Goal: Task Accomplishment & Management: Use online tool/utility

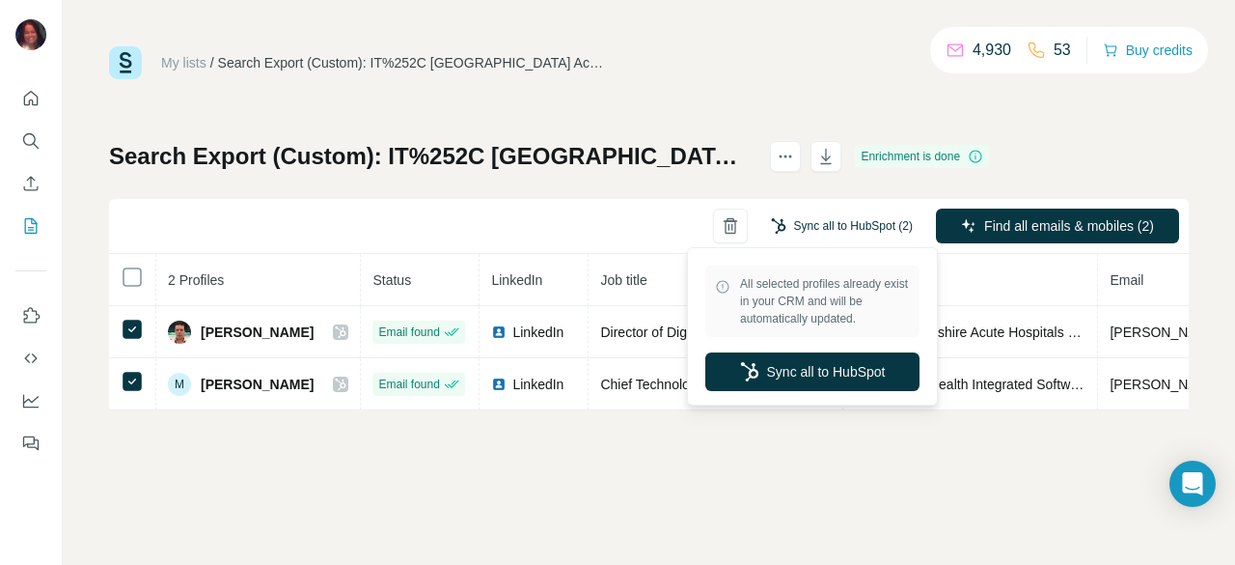
click at [793, 221] on button "Sync all to HubSpot (2)" at bounding box center [842, 225] width 169 height 29
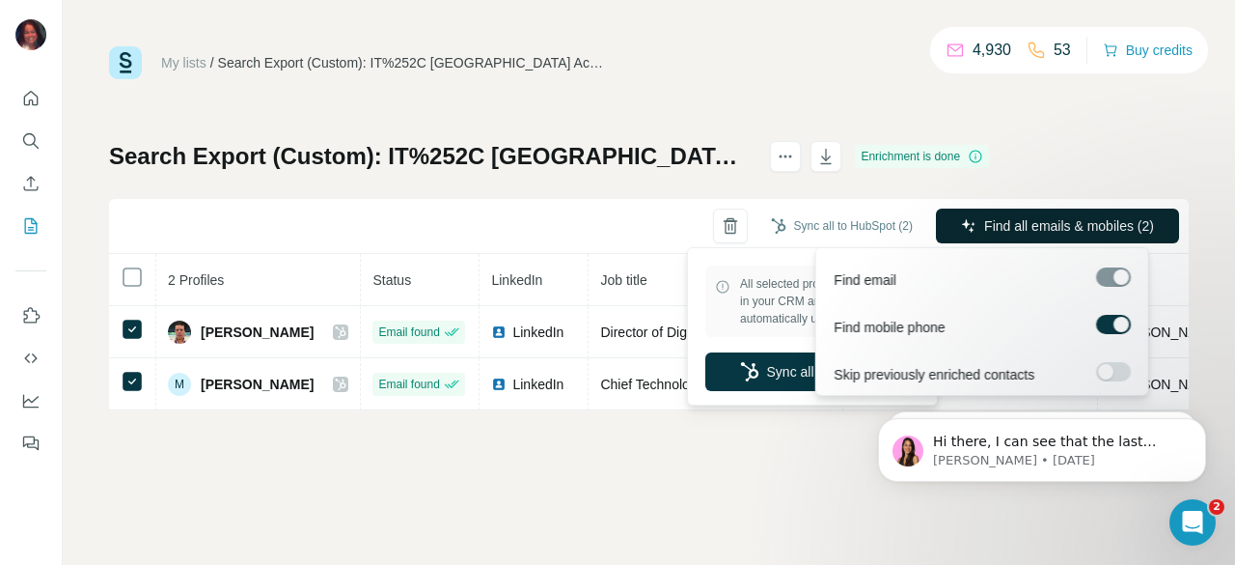
click at [1000, 226] on span "Find all emails & mobiles (2)" at bounding box center [1069, 225] width 170 height 19
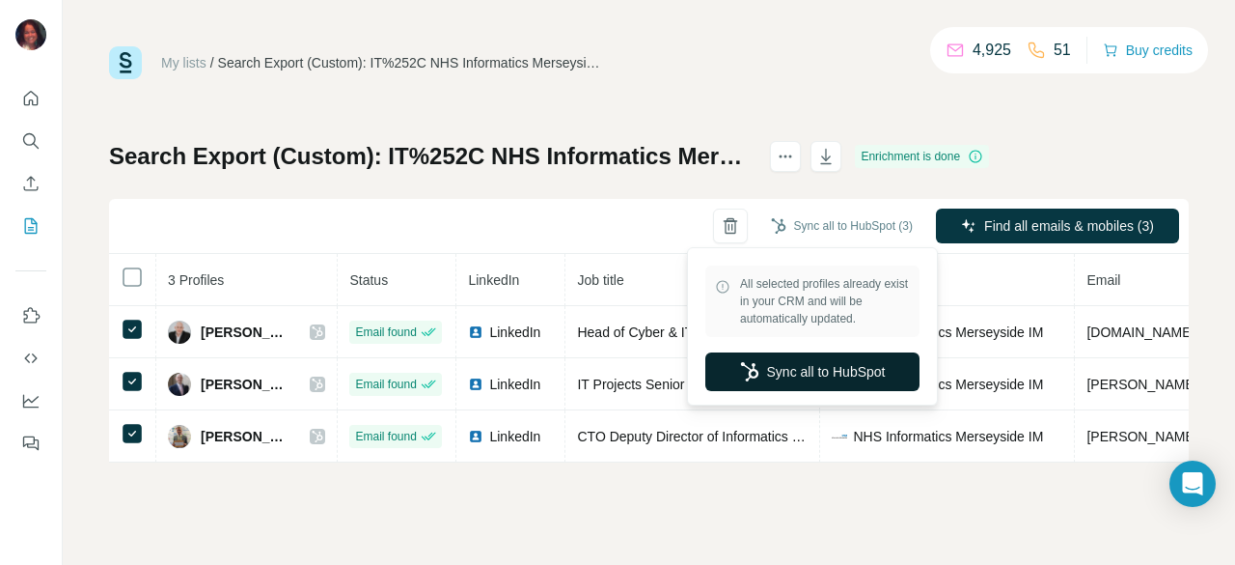
click at [782, 371] on button "Sync all to HubSpot" at bounding box center [813, 371] width 214 height 39
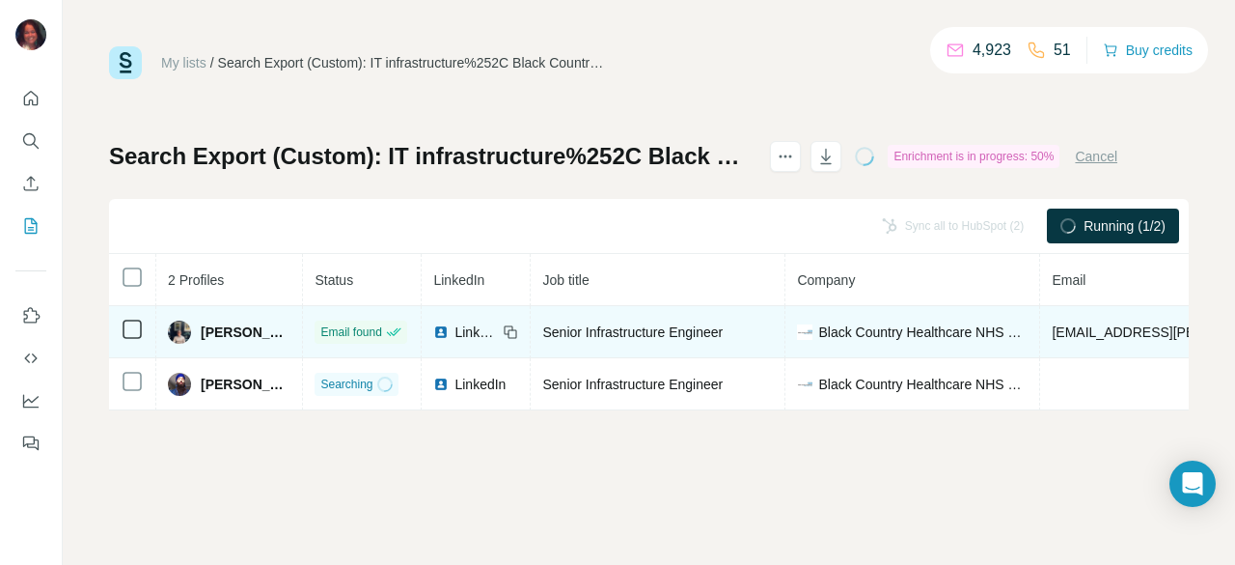
click at [143, 324] on td at bounding box center [132, 332] width 47 height 52
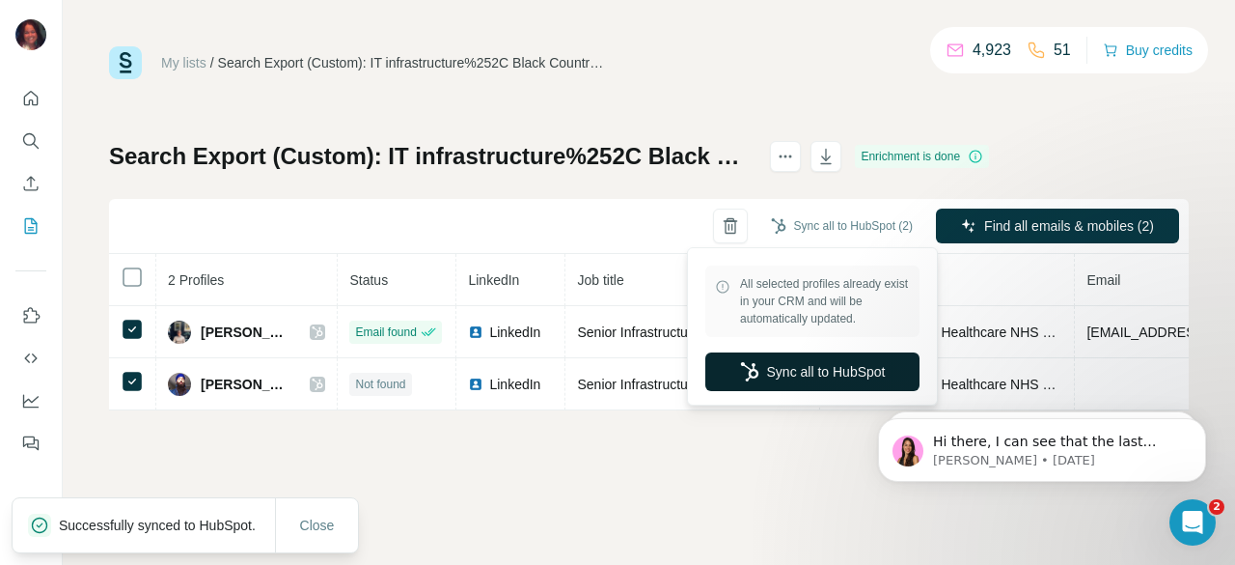
click at [791, 370] on button "Sync all to HubSpot" at bounding box center [813, 371] width 214 height 39
